Goal: Check status: Check status

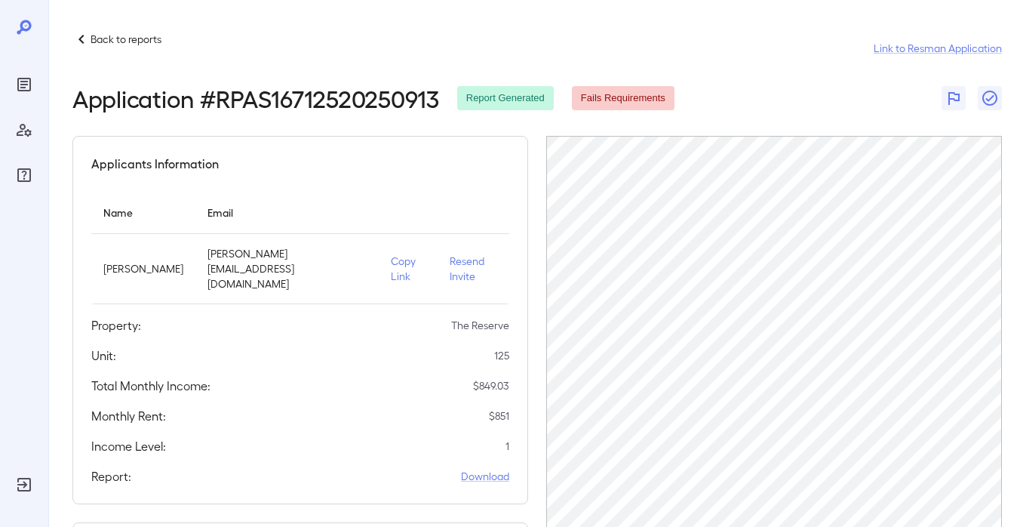
click at [97, 42] on p "Back to reports" at bounding box center [126, 39] width 71 height 15
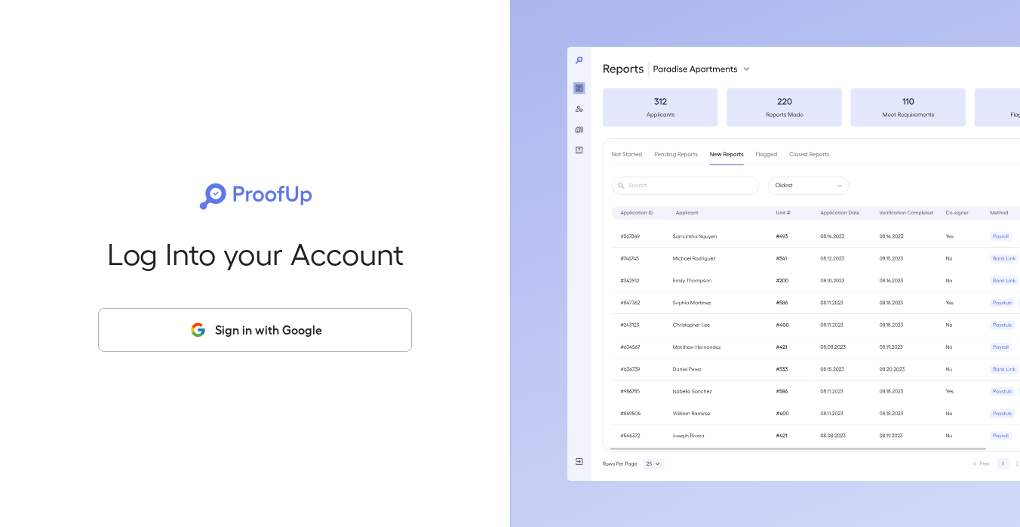
click at [294, 334] on button "Sign in with Google" at bounding box center [255, 330] width 314 height 44
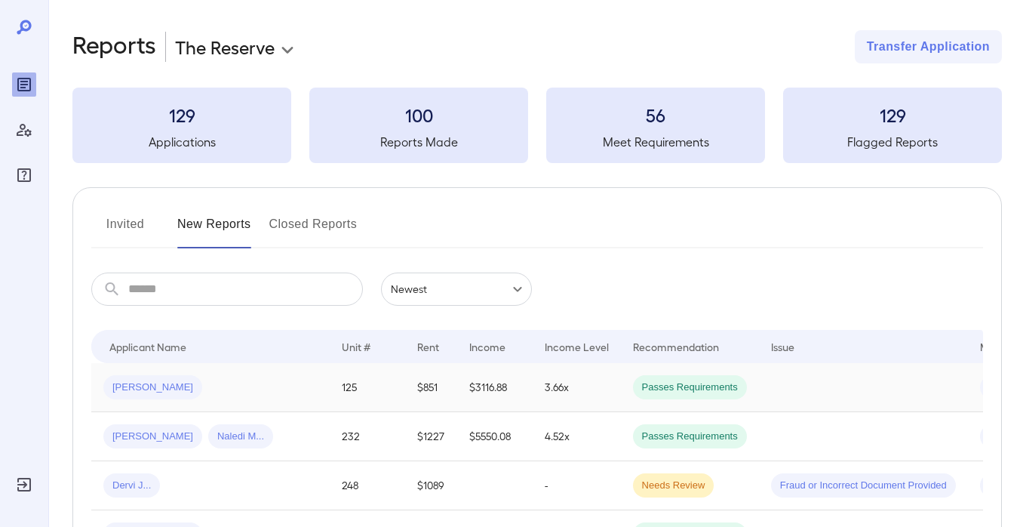
click at [148, 382] on span "Barbara A..." at bounding box center [152, 387] width 99 height 14
